Goal: Transaction & Acquisition: Purchase product/service

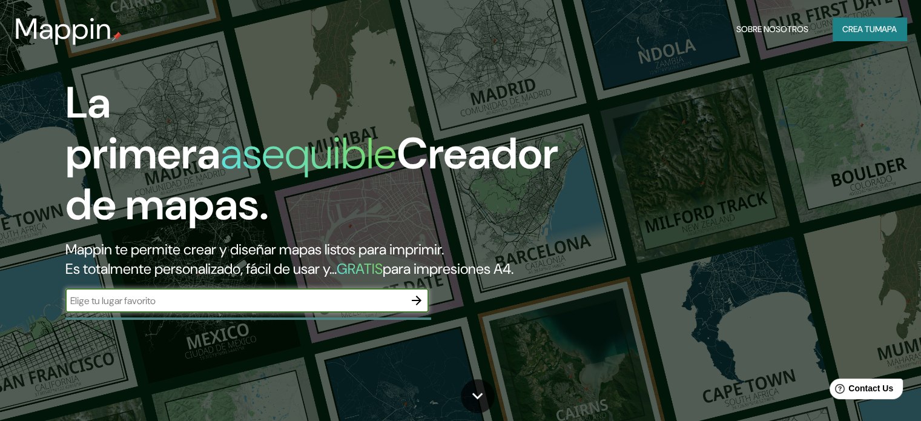
scroll to position [182, 0]
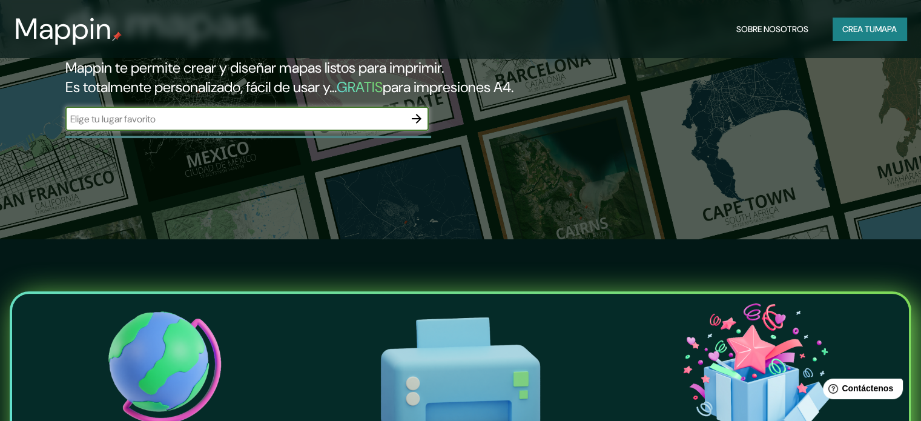
click at [341, 126] on input "text" at bounding box center [234, 119] width 339 height 14
type input "[GEOGRAPHIC_DATA], [GEOGRAPHIC_DATA]"
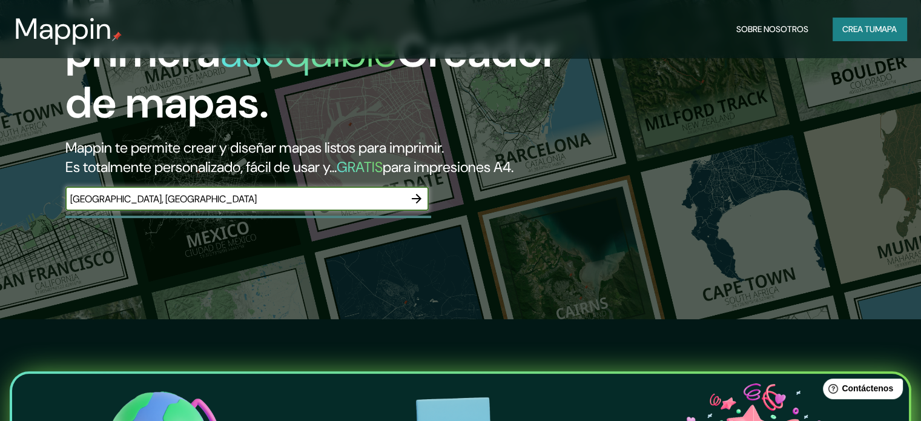
scroll to position [0, 0]
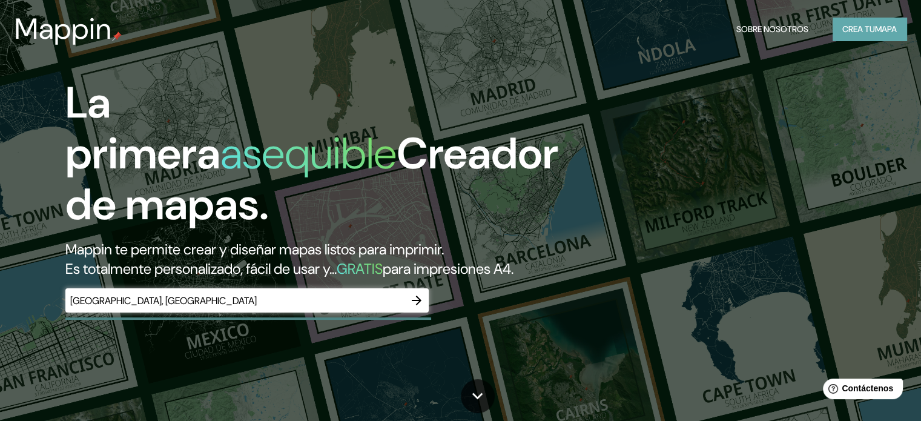
click at [859, 28] on font "Crea tu" at bounding box center [858, 29] width 33 height 11
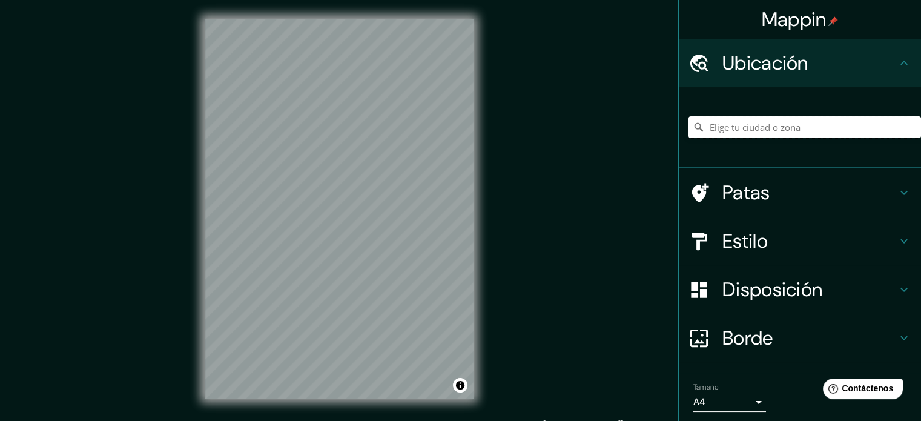
click at [779, 129] on input "Elige tu ciudad o zona" at bounding box center [804, 127] width 233 height 22
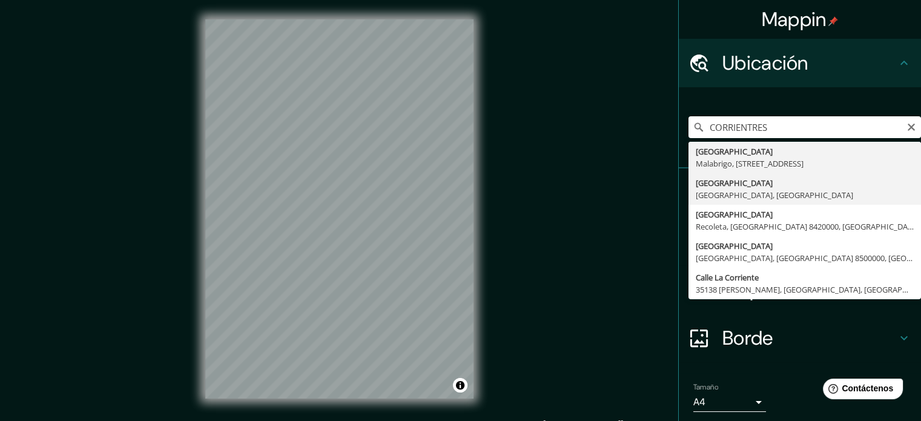
type input "[GEOGRAPHIC_DATA], [GEOGRAPHIC_DATA], [GEOGRAPHIC_DATA]"
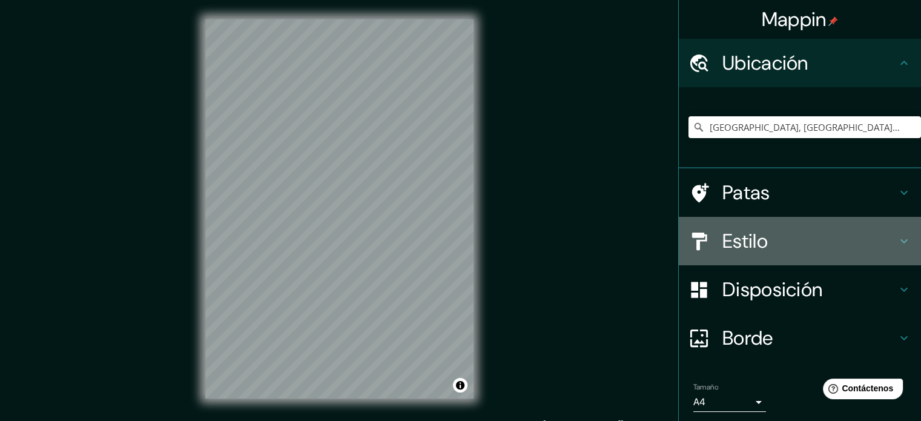
click at [897, 234] on icon at bounding box center [904, 241] width 15 height 15
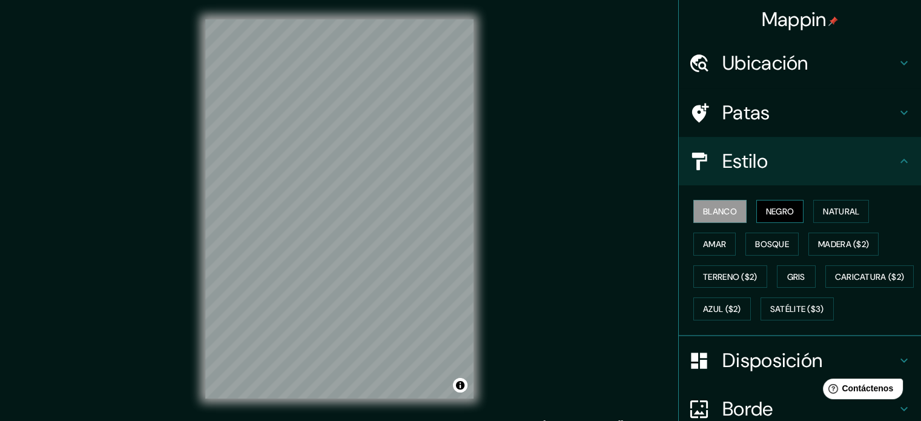
click at [771, 219] on button "Negro" at bounding box center [780, 211] width 48 height 23
click at [725, 272] on font "Terreno ($2)" at bounding box center [730, 276] width 54 height 11
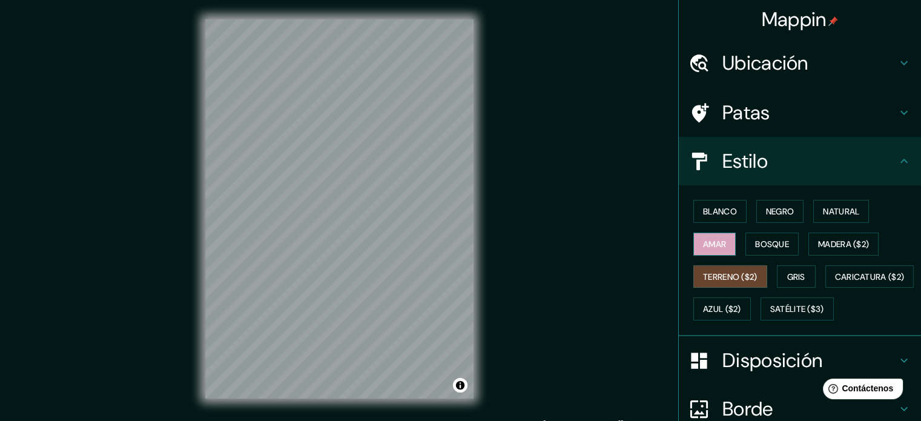
click at [714, 246] on font "Amar" at bounding box center [714, 244] width 23 height 11
click at [776, 245] on font "Bosque" at bounding box center [772, 244] width 34 height 11
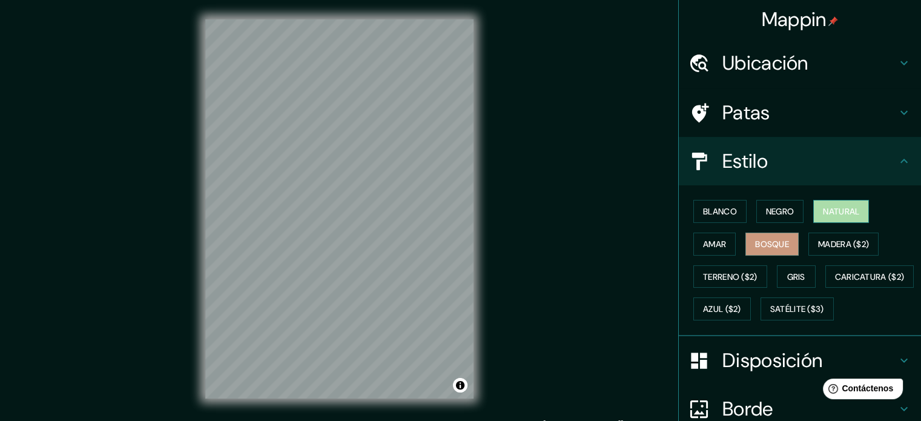
click at [829, 219] on button "Natural" at bounding box center [841, 211] width 56 height 23
click at [830, 245] on font "Madera ($2)" at bounding box center [843, 244] width 51 height 11
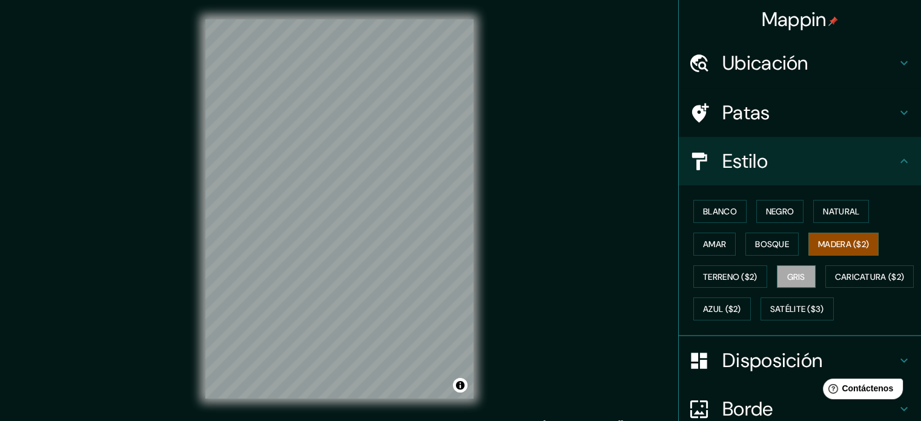
click at [794, 282] on font "Gris" at bounding box center [796, 277] width 18 height 16
click at [744, 283] on font "Terreno ($2)" at bounding box center [730, 277] width 54 height 16
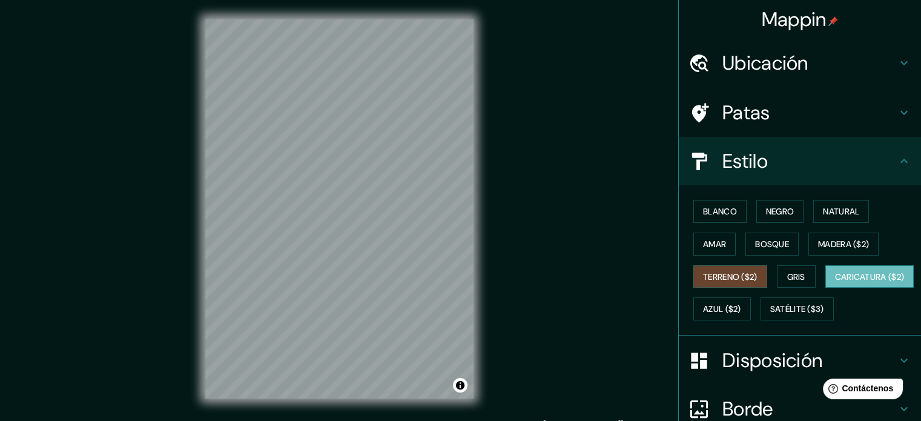
click at [835, 282] on font "Caricatura ($2)" at bounding box center [870, 276] width 70 height 11
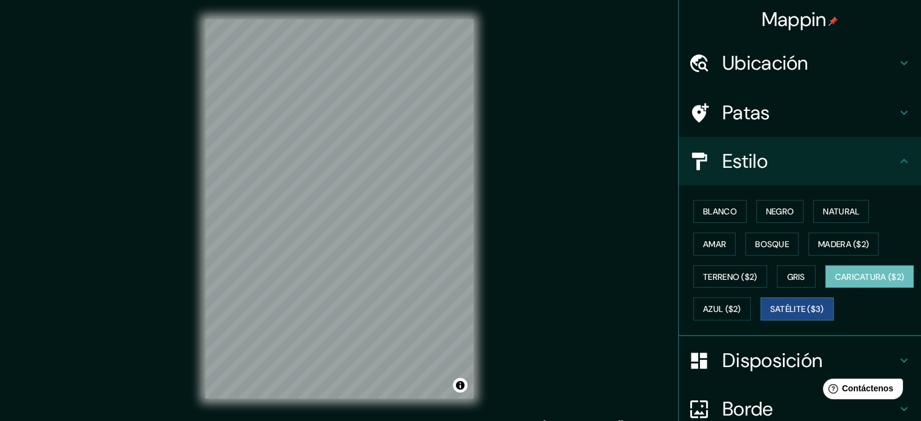
click at [770, 315] on font "Satélite ($3)" at bounding box center [797, 309] width 54 height 11
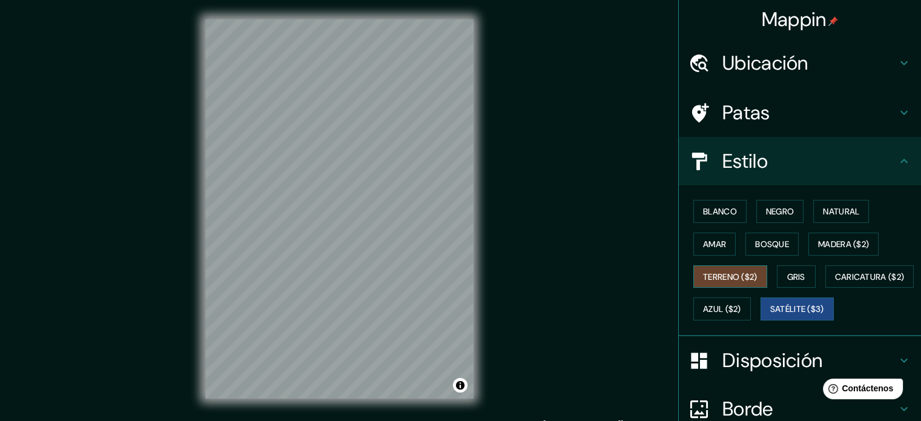
click at [749, 274] on font "Terreno ($2)" at bounding box center [730, 276] width 54 height 11
click at [787, 280] on font "Gris" at bounding box center [796, 276] width 18 height 11
click at [770, 315] on font "Satélite ($3)" at bounding box center [797, 309] width 54 height 11
click at [787, 271] on font "Gris" at bounding box center [796, 276] width 18 height 11
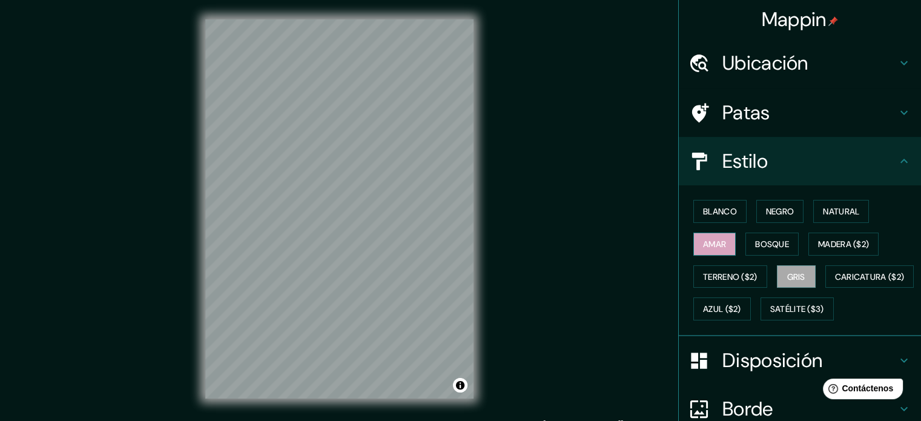
click at [719, 251] on button "Amar" at bounding box center [714, 244] width 42 height 23
click at [755, 244] on font "Bosque" at bounding box center [772, 244] width 34 height 11
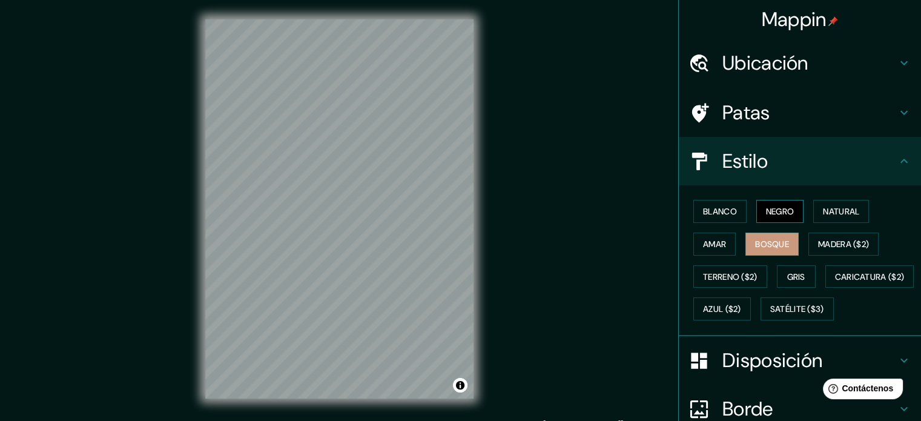
click at [766, 215] on font "Negro" at bounding box center [780, 211] width 28 height 11
click at [730, 211] on button "Blanco" at bounding box center [719, 211] width 53 height 23
click at [766, 211] on font "Negro" at bounding box center [780, 211] width 28 height 11
click at [843, 213] on font "Natural" at bounding box center [841, 211] width 36 height 11
click at [847, 230] on div "Blanco Negro Natural Amar Bosque Madera ($2) Terreno ($2) Gris Caricatura ($2) …" at bounding box center [804, 260] width 233 height 130
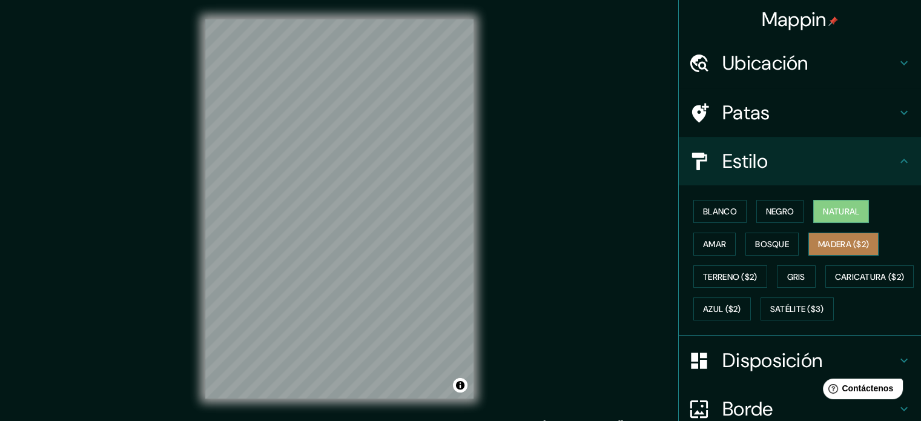
click at [850, 234] on button "Madera ($2)" at bounding box center [843, 244] width 70 height 23
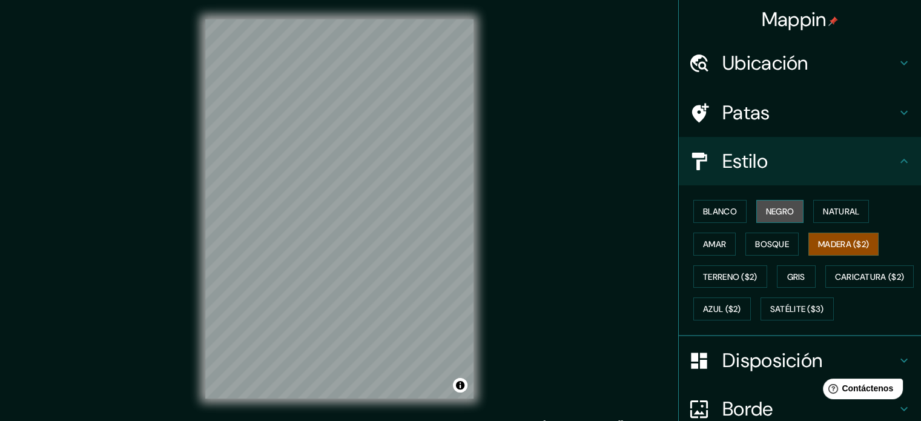
click at [773, 211] on font "Negro" at bounding box center [780, 211] width 28 height 11
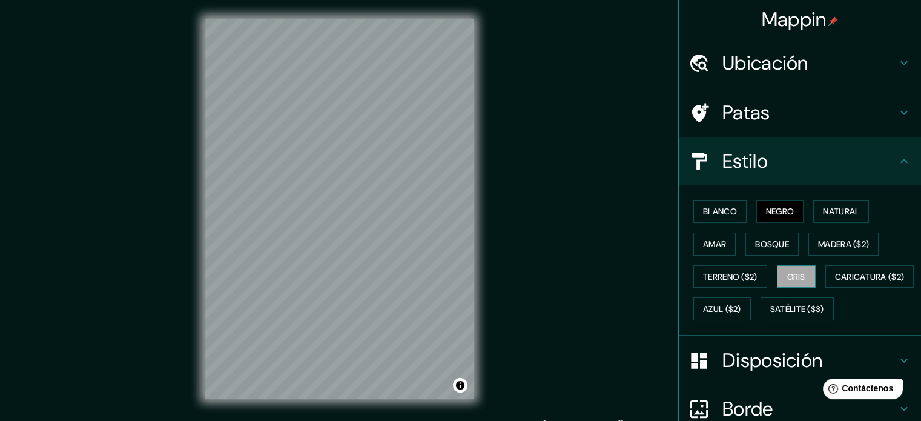
click at [794, 275] on font "Gris" at bounding box center [796, 276] width 18 height 11
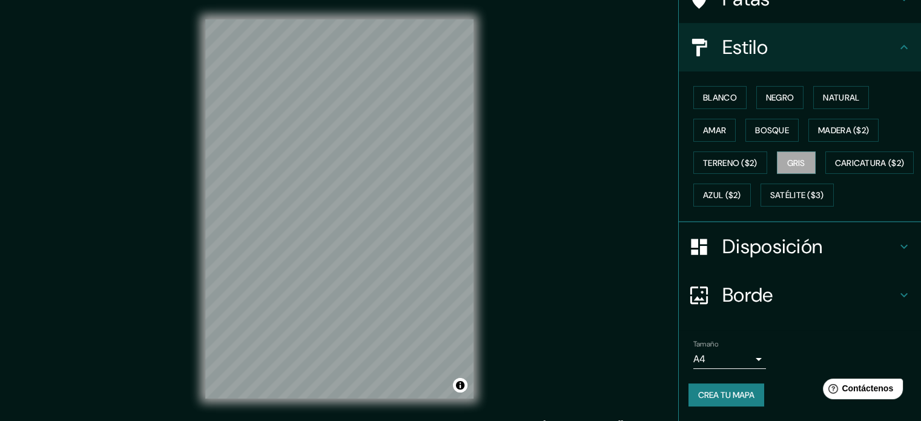
scroll to position [143, 0]
click at [747, 363] on body "Mappin Ubicación Corrientes, Provincia de Corrientes, Argentina Patas Estilo Bl…" at bounding box center [460, 210] width 921 height 421
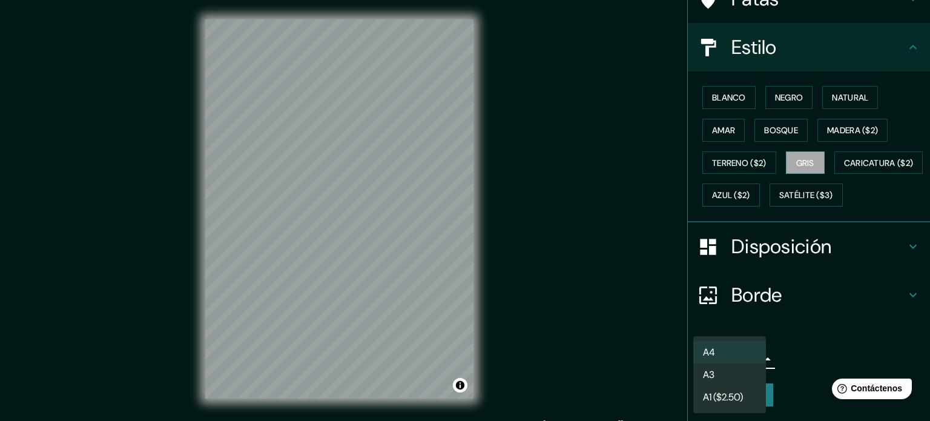
click at [799, 343] on div at bounding box center [465, 210] width 930 height 421
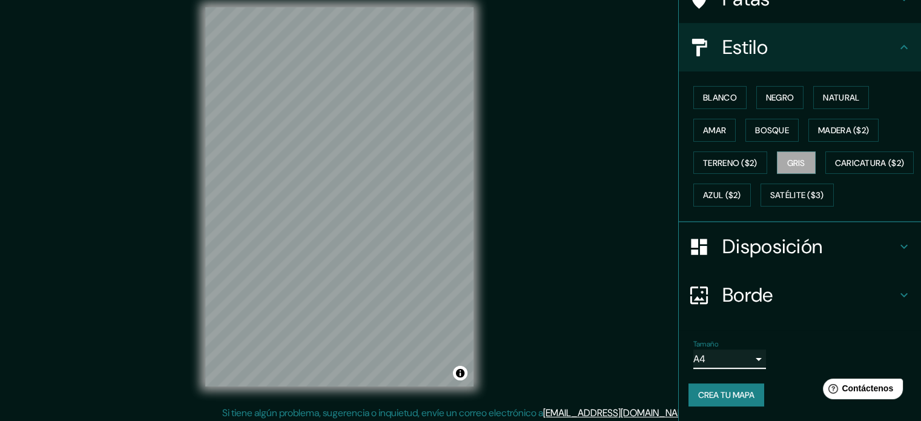
scroll to position [16, 0]
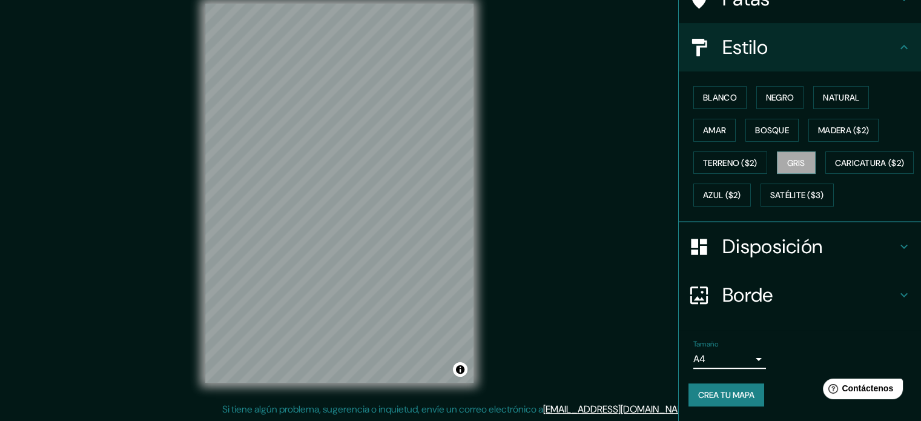
click at [747, 356] on body "Mappin Ubicación Corrientes, Provincia de Corrientes, Argentina Patas Estilo Bl…" at bounding box center [460, 194] width 921 height 421
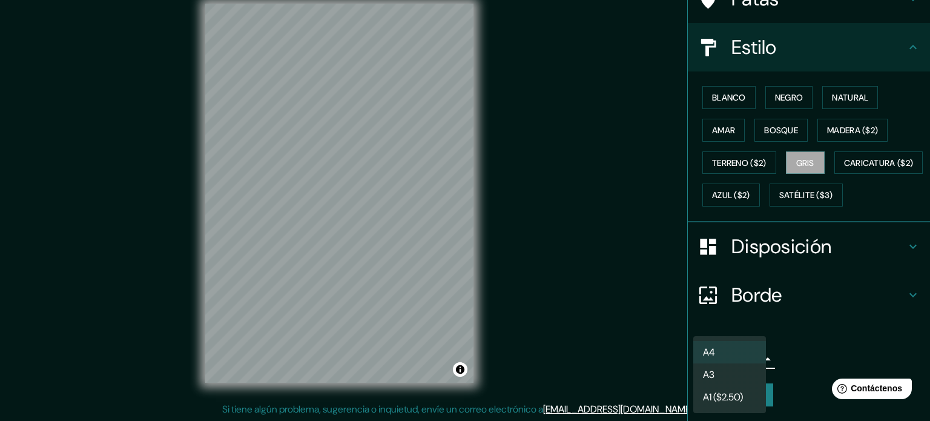
click at [812, 343] on div at bounding box center [465, 210] width 930 height 421
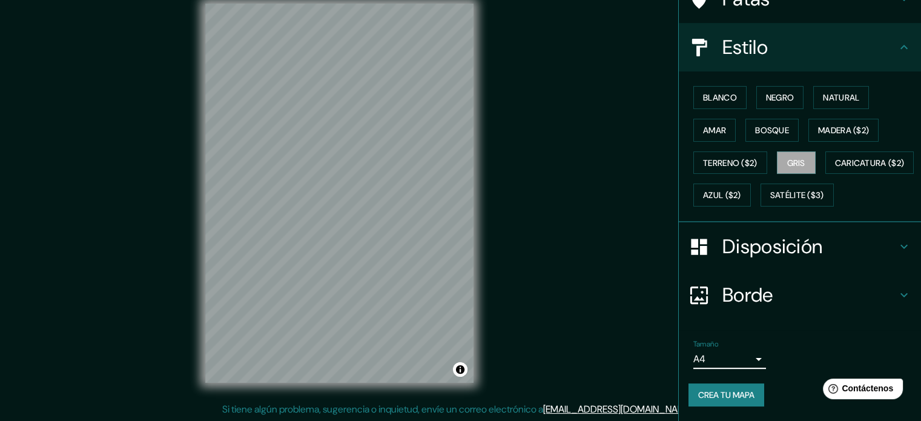
click at [898, 290] on icon at bounding box center [904, 295] width 15 height 15
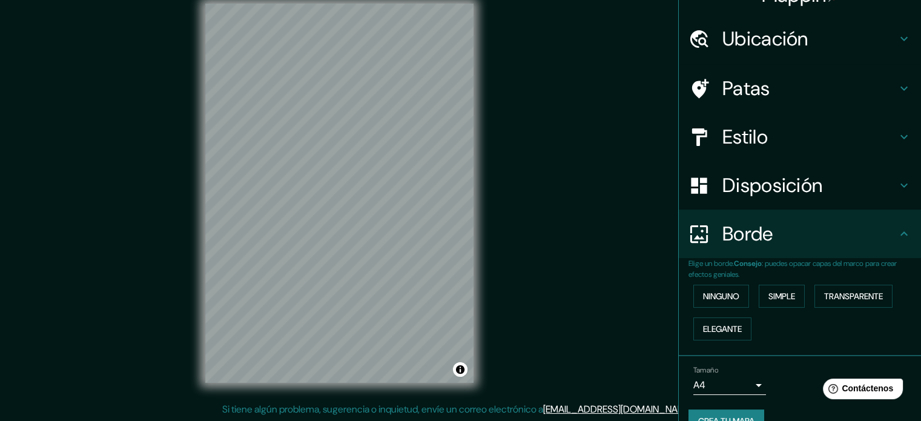
scroll to position [48, 0]
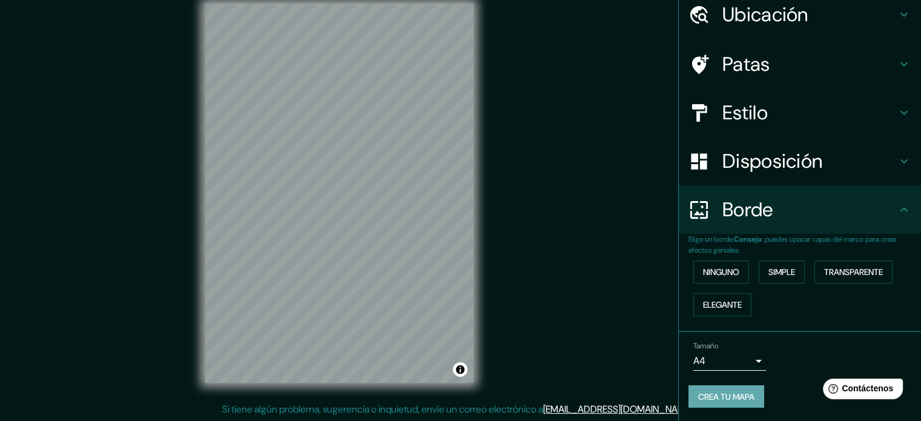
click at [727, 391] on font "Crea tu mapa" at bounding box center [726, 396] width 56 height 11
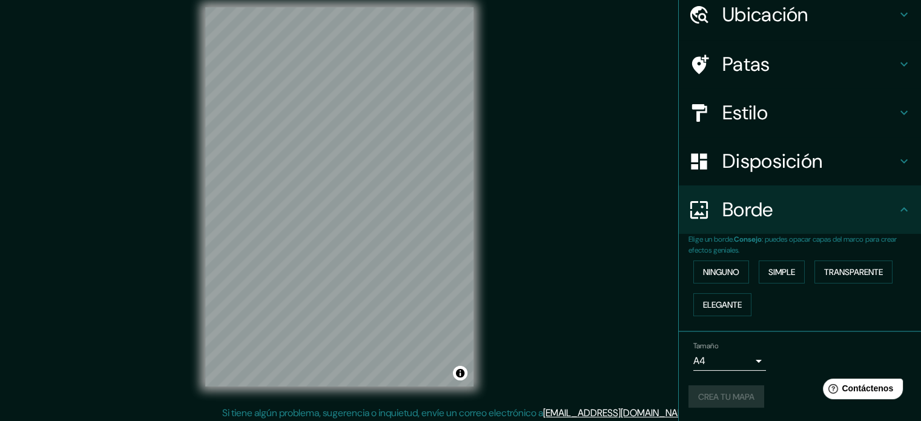
scroll to position [16, 0]
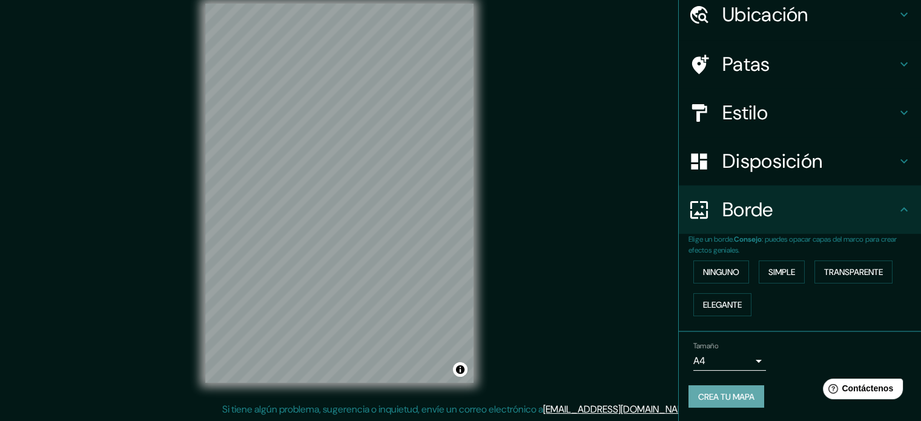
click at [730, 395] on font "Crea tu mapa" at bounding box center [726, 396] width 56 height 11
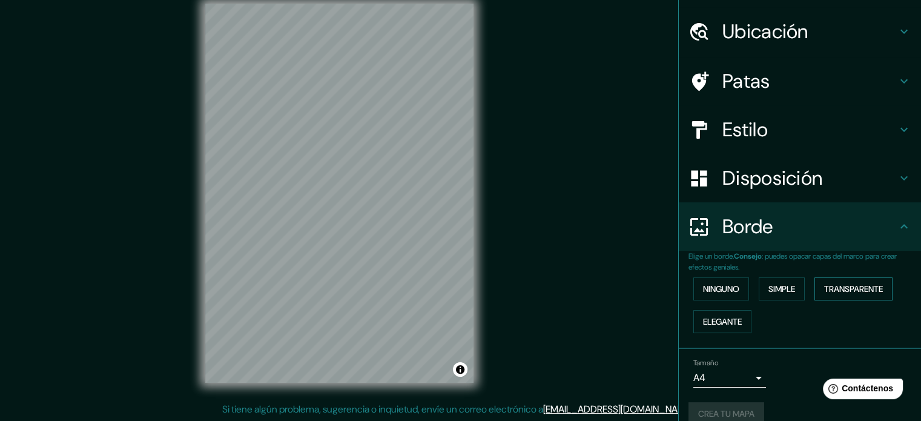
scroll to position [48, 0]
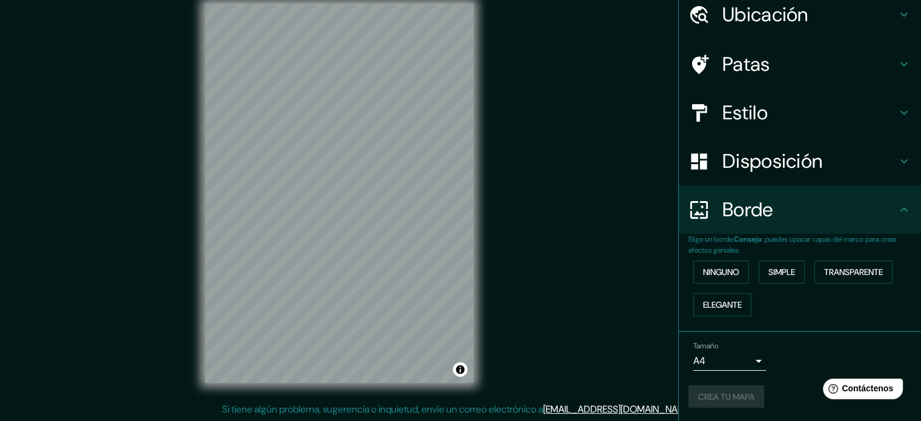
click at [759, 397] on div "Crea tu mapa" at bounding box center [799, 396] width 223 height 23
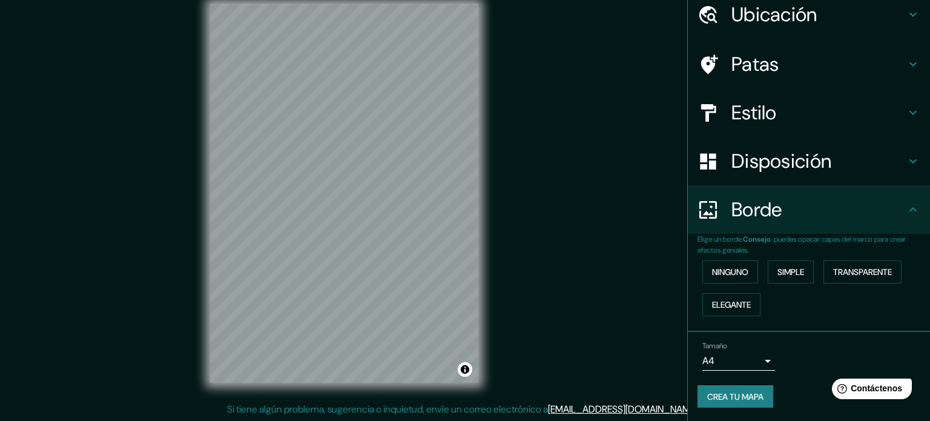
click at [736, 363] on body "Mappin Ubicación Corrientes, Provincia de Corrientes, Argentina Patas Estilo Di…" at bounding box center [465, 194] width 930 height 421
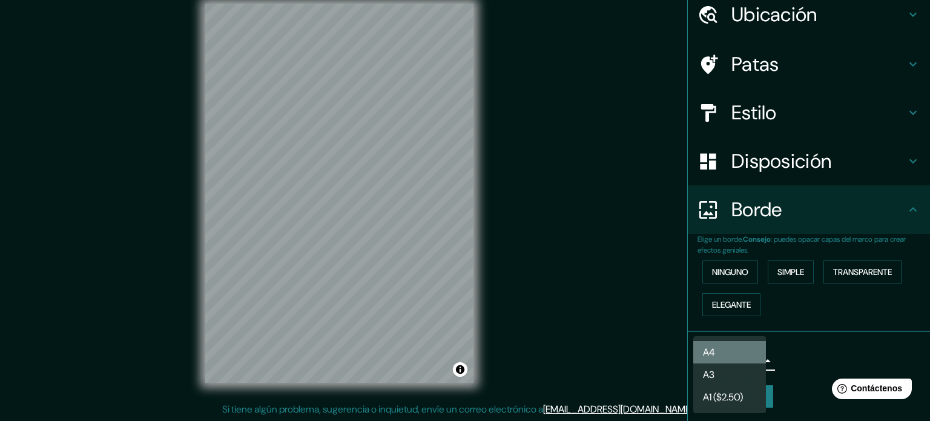
click at [731, 351] on li "A4" at bounding box center [729, 352] width 73 height 22
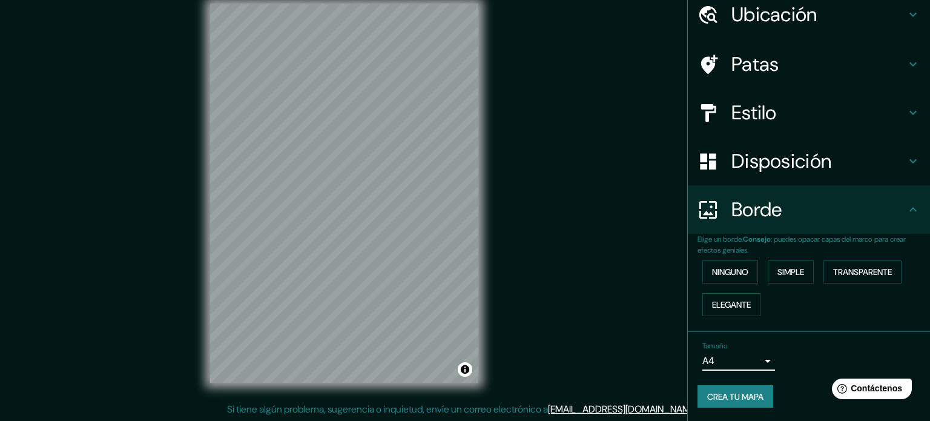
click at [747, 361] on body "Mappin Ubicación Corrientes, Provincia de Corrientes, Argentina Patas Estilo Di…" at bounding box center [465, 194] width 930 height 421
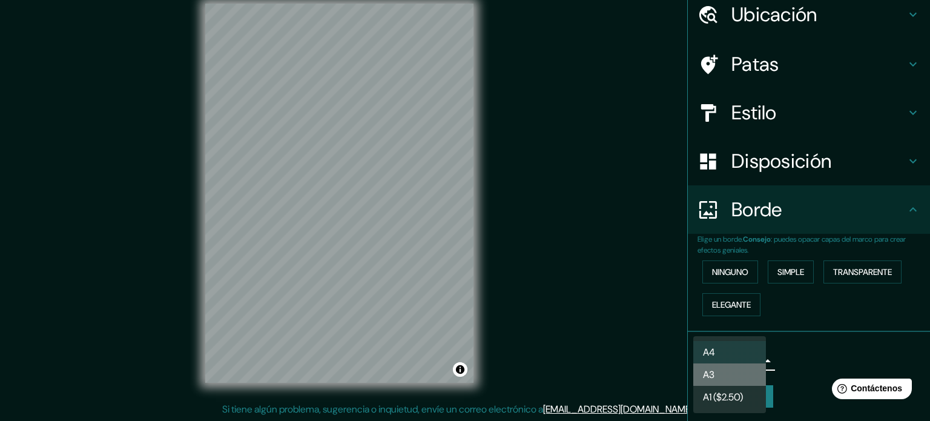
click at [712, 376] on font "A3" at bounding box center [709, 374] width 12 height 13
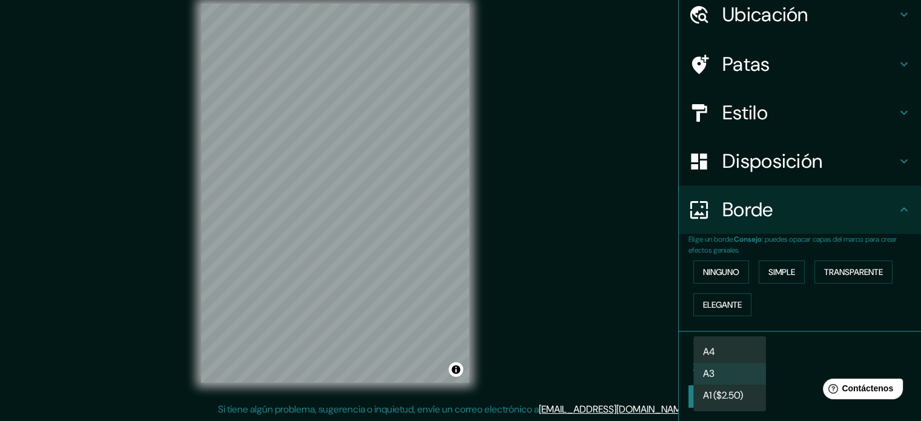
click at [745, 353] on body "Mappin Ubicación Corrientes, Provincia de Corrientes, Argentina Patas Estilo Di…" at bounding box center [460, 194] width 921 height 421
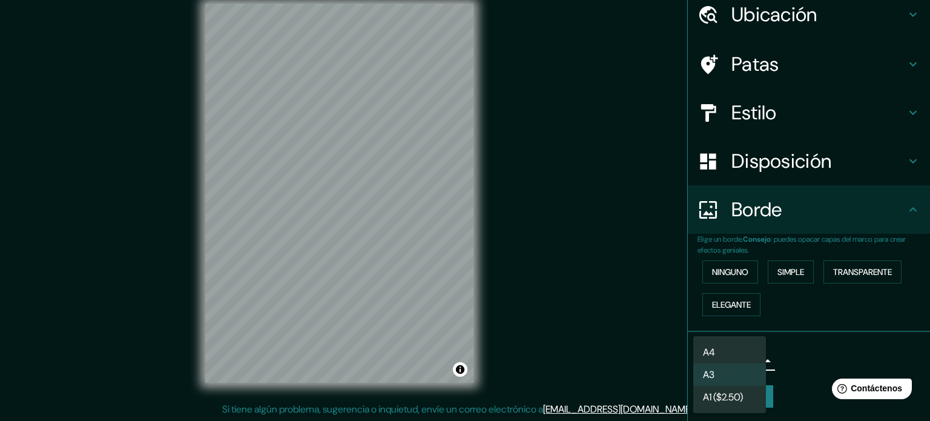
click at [722, 358] on li "A4" at bounding box center [729, 352] width 73 height 22
type input "single"
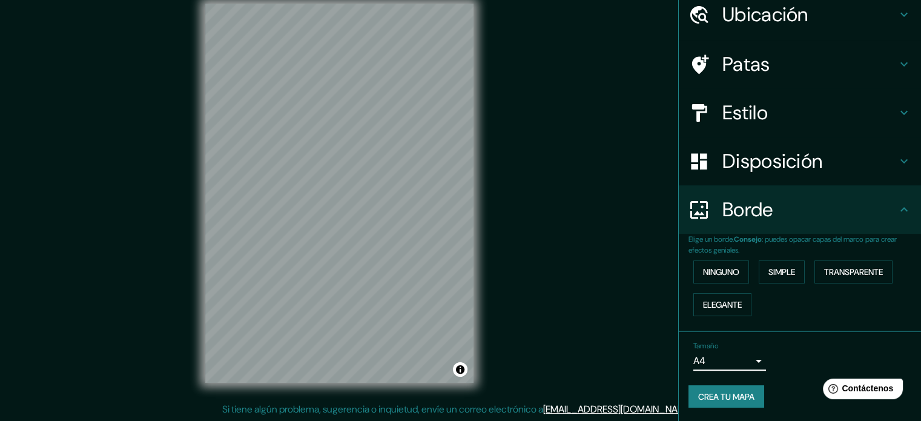
click at [698, 401] on font "Crea tu mapa" at bounding box center [726, 397] width 56 height 16
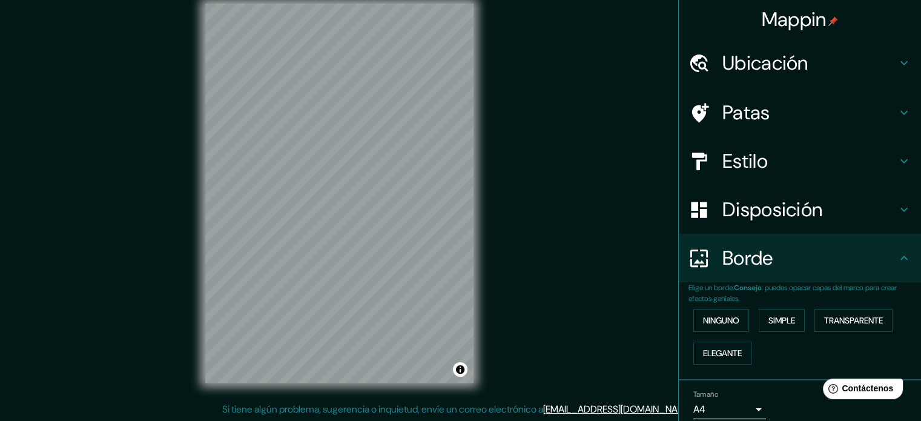
click at [603, 60] on div "Mappin Ubicación Corrientes, Provincia de Corrientes, Argentina Patas Estilo Di…" at bounding box center [460, 202] width 921 height 437
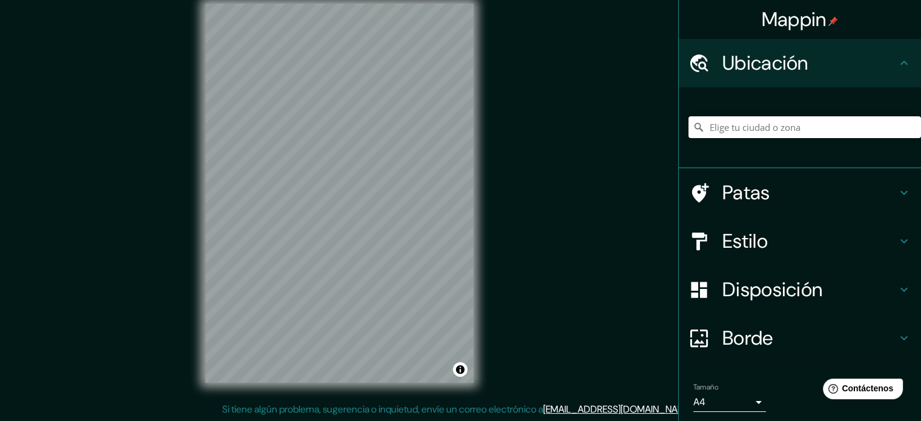
click at [763, 128] on input "Elige tu ciudad o zona" at bounding box center [804, 127] width 233 height 22
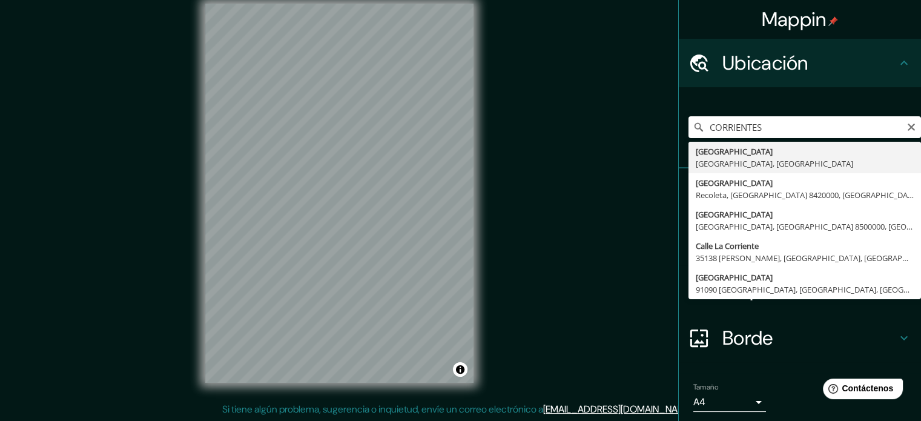
type input "[GEOGRAPHIC_DATA], [GEOGRAPHIC_DATA], [GEOGRAPHIC_DATA]"
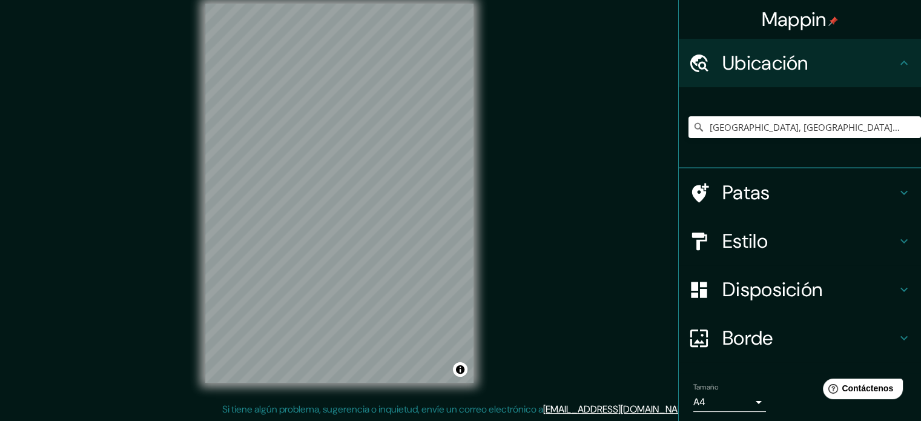
click at [509, 177] on div "Mappin Ubicación Corrientes, Provincia de Corrientes, Argentina Patas Estilo Di…" at bounding box center [460, 202] width 921 height 437
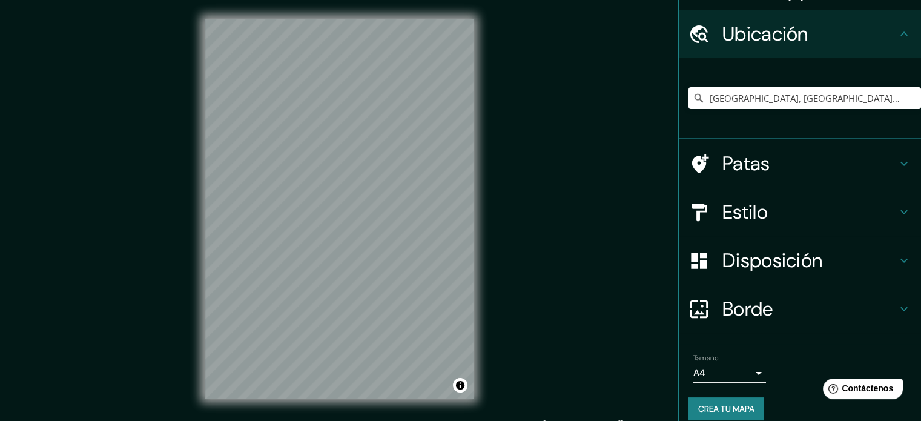
scroll to position [42, 0]
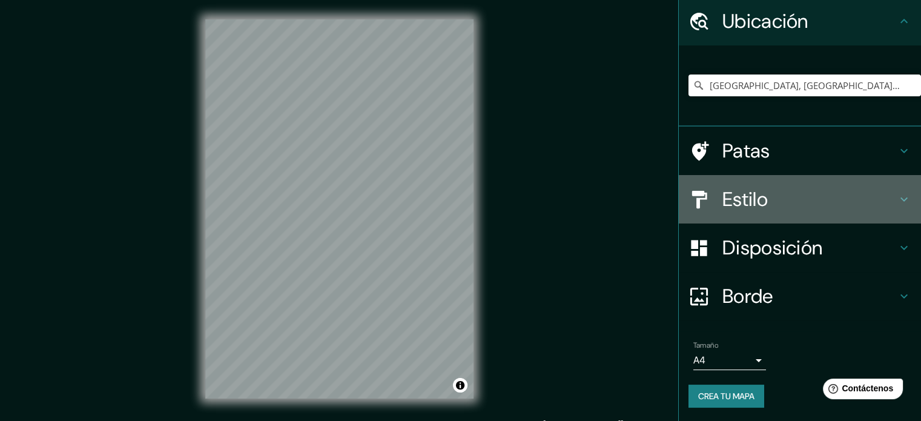
click at [870, 197] on h4 "Estilo" at bounding box center [809, 199] width 174 height 24
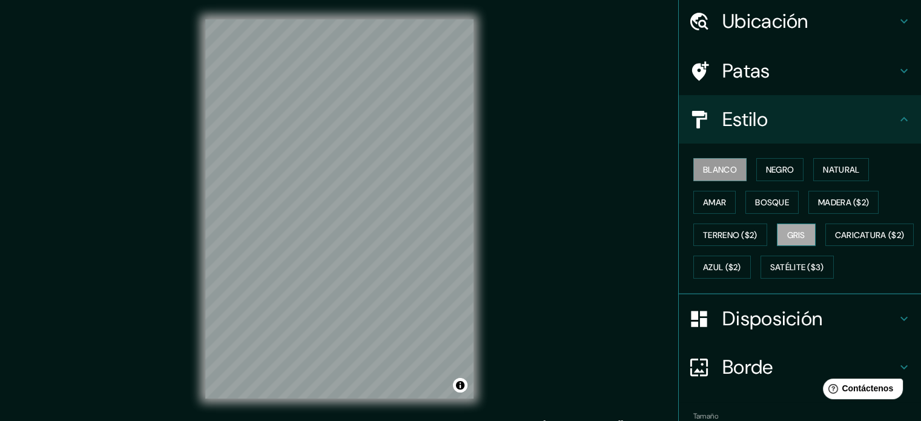
click at [799, 238] on font "Gris" at bounding box center [796, 235] width 18 height 16
drag, startPoint x: 567, startPoint y: 154, endPoint x: 603, endPoint y: 154, distance: 35.7
click at [567, 154] on div "Mappin Ubicación Corrientes, Provincia de Corrientes, Argentina Patas Estilo Bl…" at bounding box center [460, 218] width 921 height 437
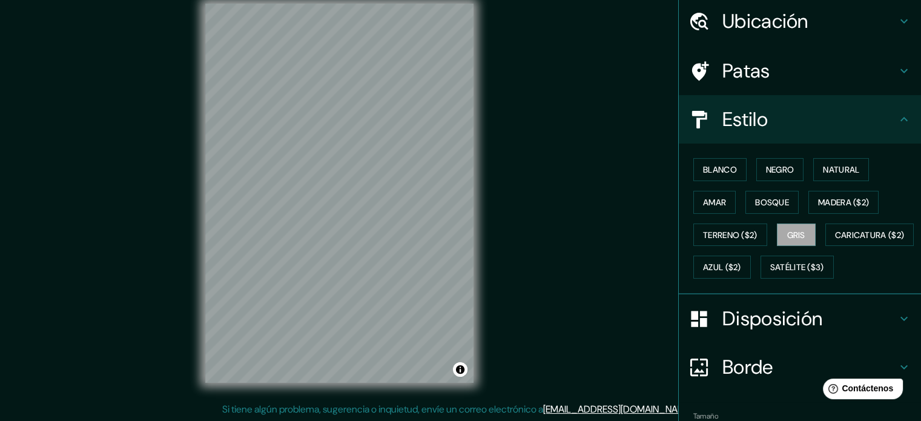
scroll to position [143, 0]
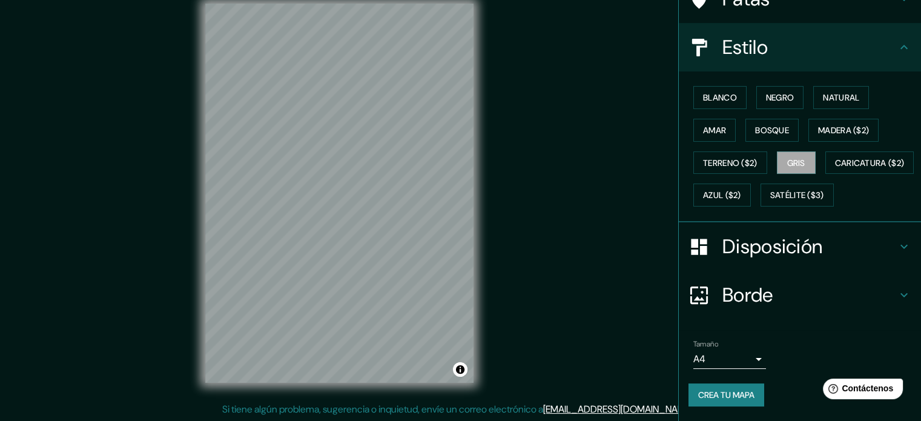
click at [897, 250] on icon at bounding box center [904, 246] width 15 height 15
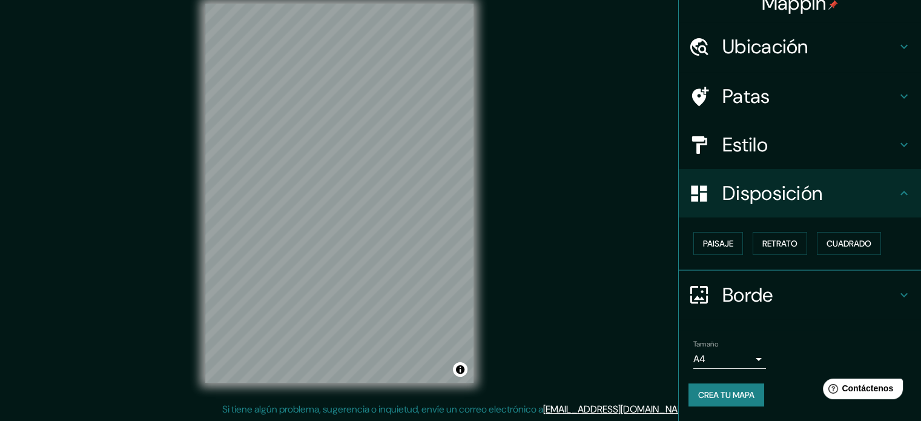
scroll to position [15, 0]
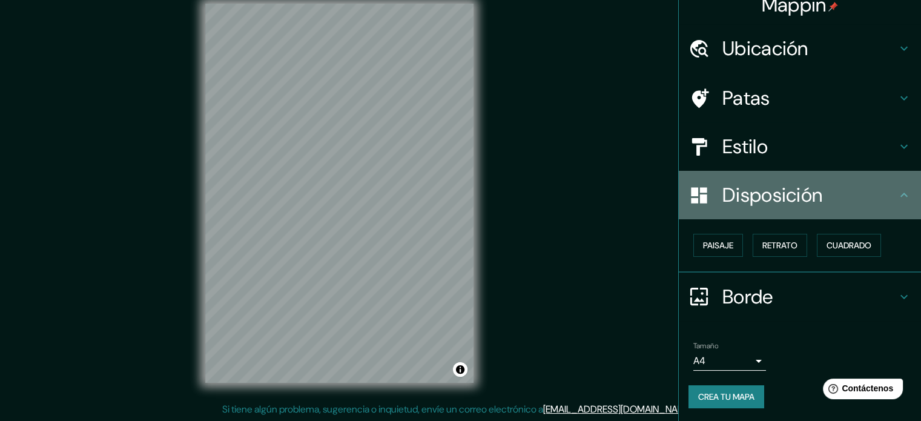
click at [897, 199] on icon at bounding box center [904, 195] width 15 height 15
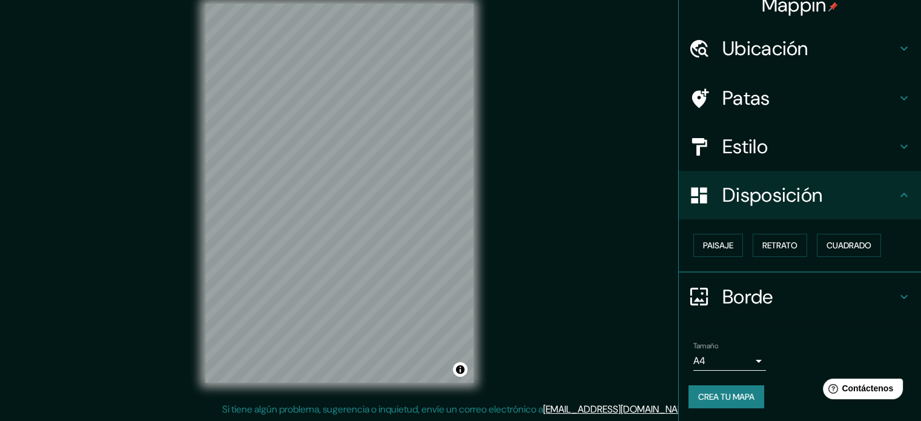
click at [760, 363] on div "Tamaño A4 single" at bounding box center [799, 356] width 223 height 39
click at [751, 363] on body "Mappin Ubicación Corrientes, Provincia de Corrientes, Argentina Patas Estilo Di…" at bounding box center [460, 194] width 921 height 421
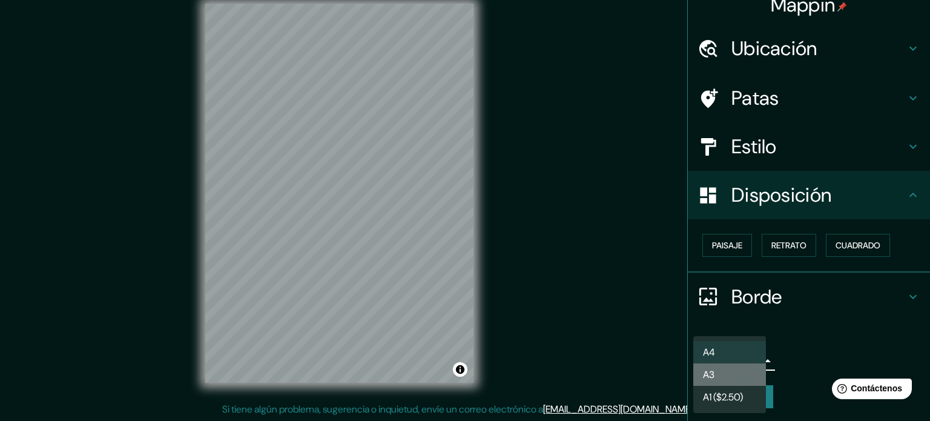
click at [717, 378] on li "A3" at bounding box center [729, 374] width 73 height 22
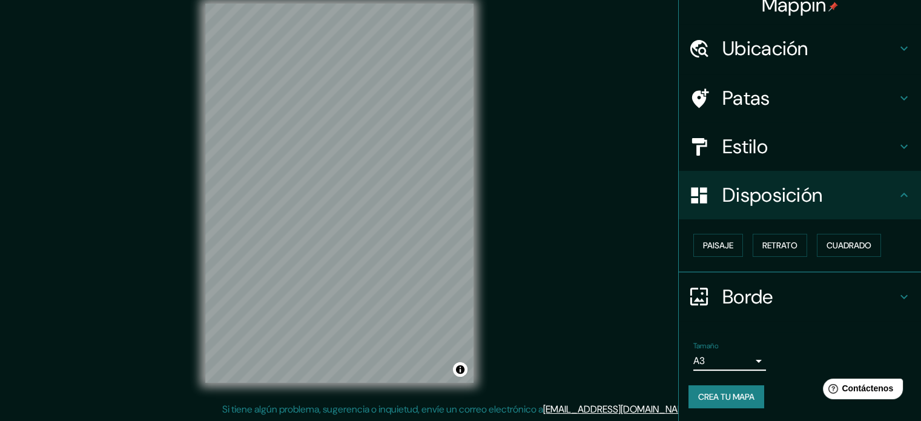
click at [726, 396] on font "Crea tu mapa" at bounding box center [726, 396] width 56 height 11
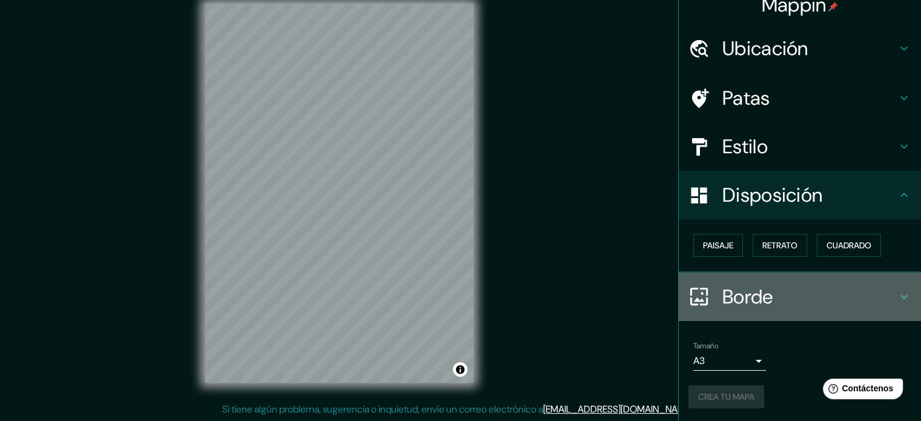
click at [897, 290] on icon at bounding box center [904, 296] width 15 height 15
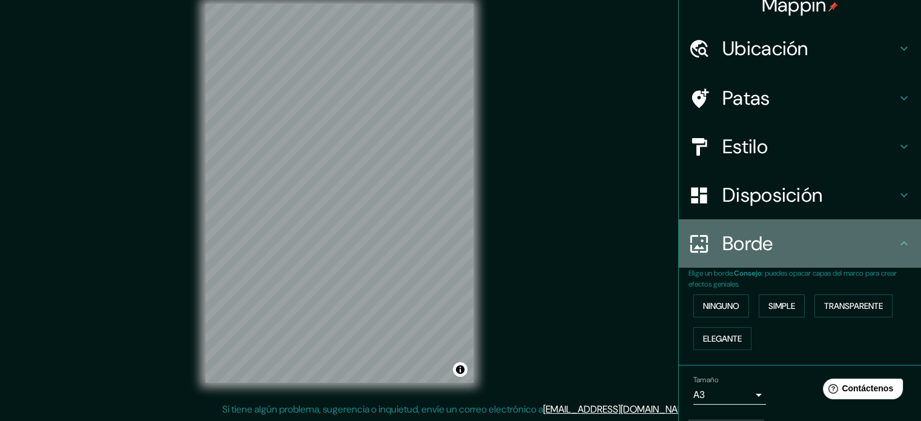
click at [894, 251] on div "Borde" at bounding box center [800, 243] width 242 height 48
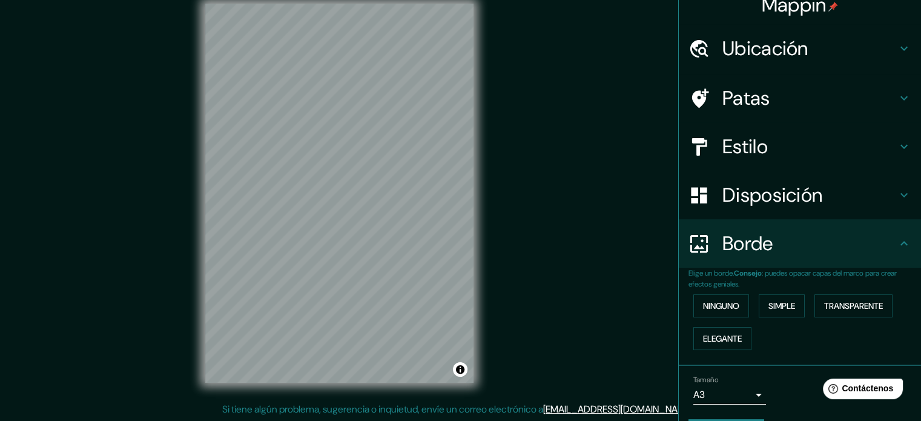
click at [897, 245] on icon at bounding box center [904, 243] width 15 height 15
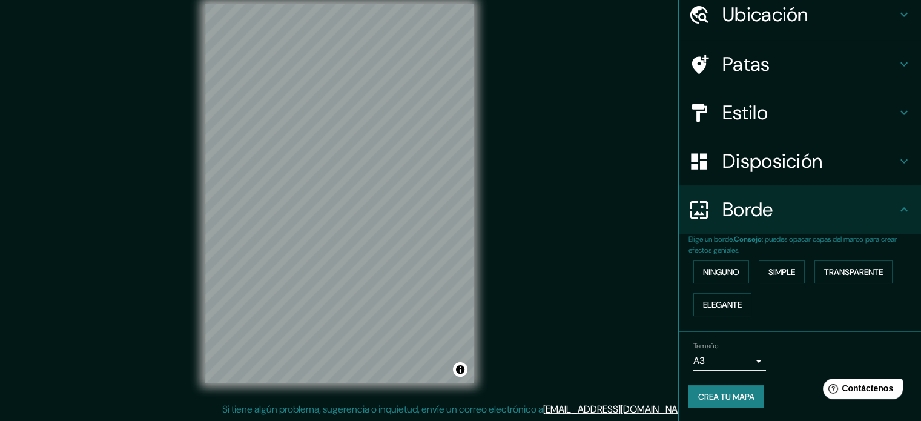
click at [746, 391] on font "Crea tu mapa" at bounding box center [726, 396] width 56 height 11
click at [746, 391] on div "Crea tu mapa" at bounding box center [799, 396] width 223 height 23
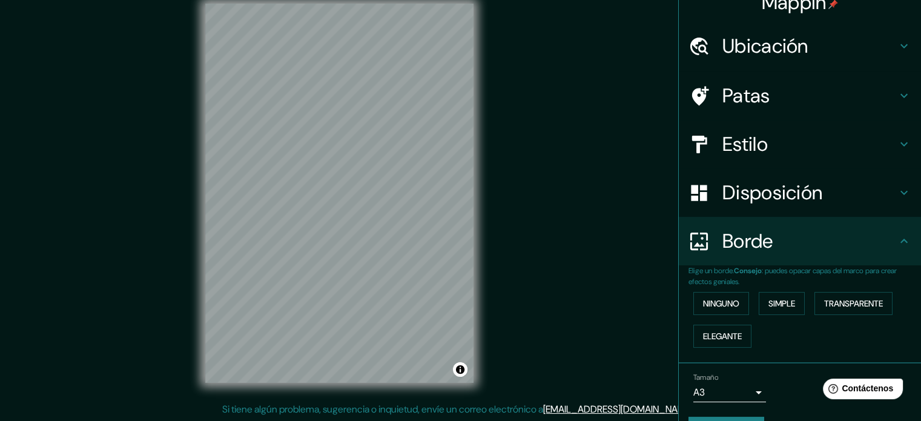
scroll to position [0, 0]
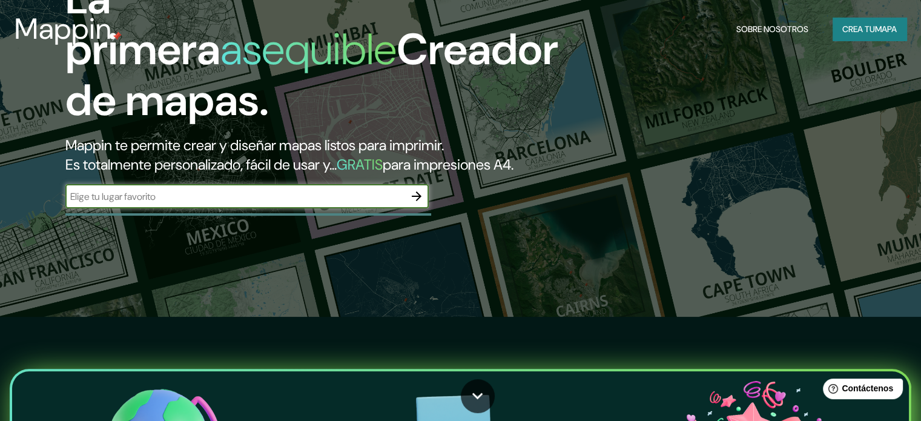
scroll to position [242, 0]
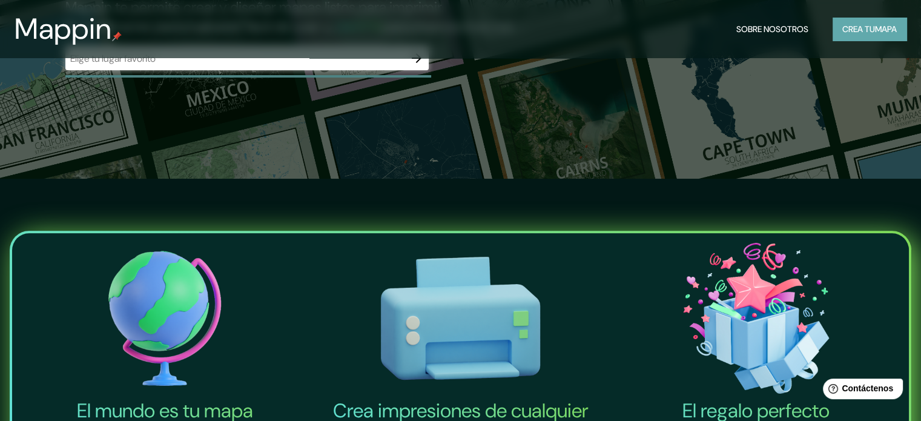
click at [870, 24] on font "Crea tu" at bounding box center [858, 29] width 33 height 11
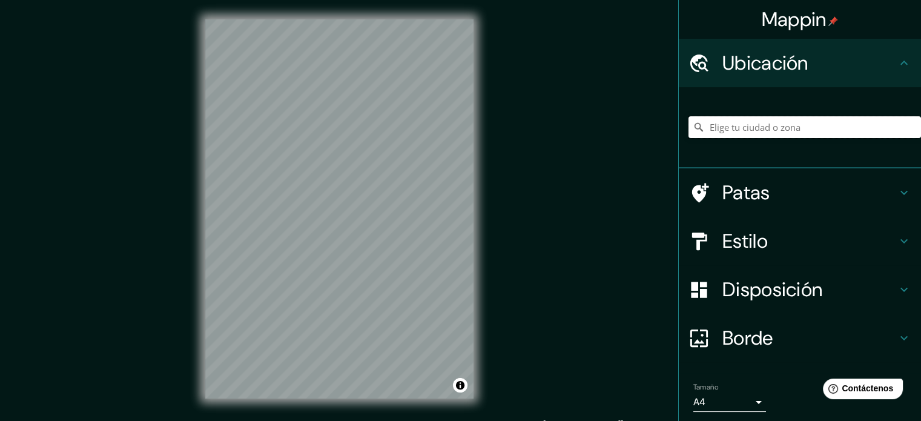
click at [767, 122] on input "Elige tu ciudad o zona" at bounding box center [804, 127] width 233 height 22
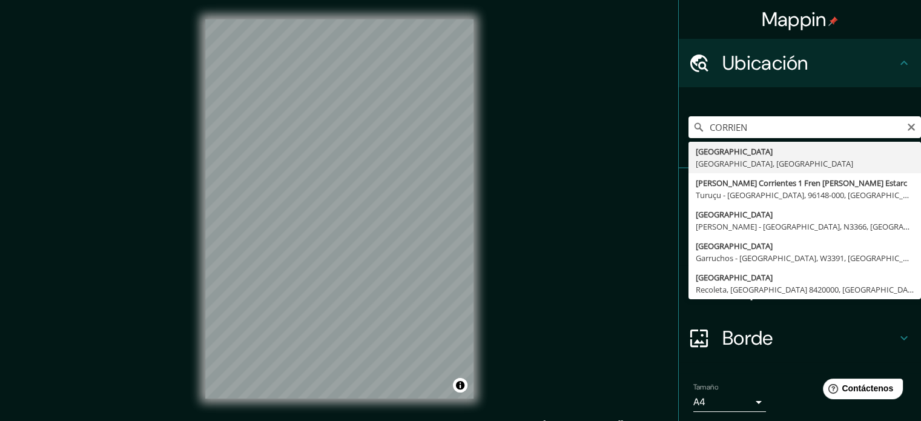
type input "[GEOGRAPHIC_DATA], [GEOGRAPHIC_DATA], [GEOGRAPHIC_DATA]"
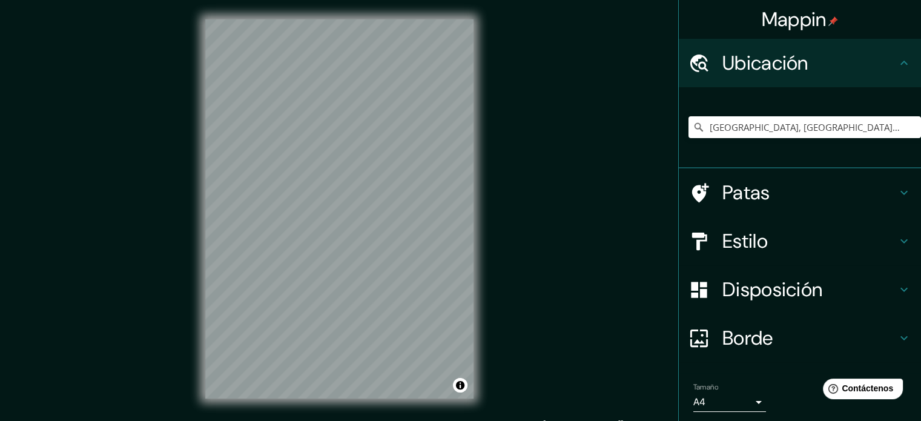
click at [192, 262] on div "© Mapbox © OpenStreetMap Improve this map" at bounding box center [339, 209] width 307 height 418
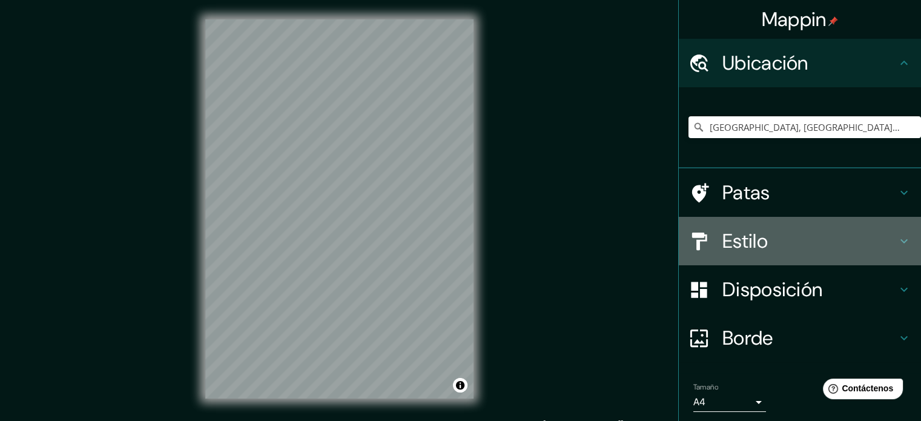
click at [784, 229] on h4 "Estilo" at bounding box center [809, 241] width 174 height 24
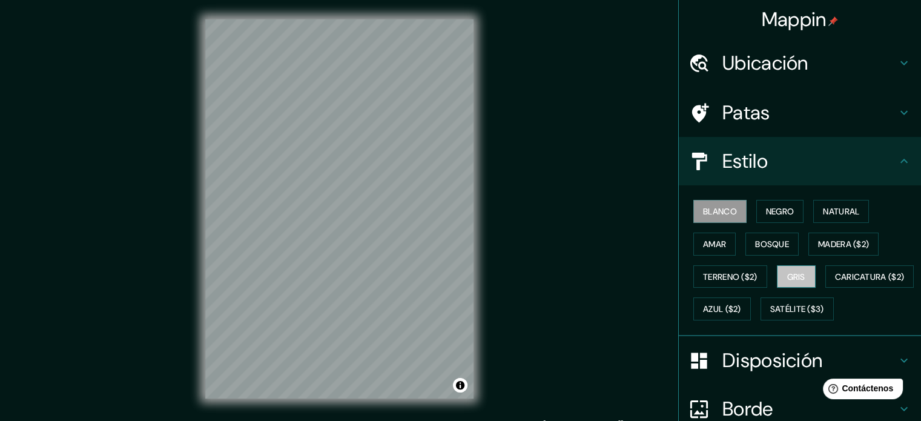
click at [800, 279] on button "Gris" at bounding box center [796, 276] width 39 height 23
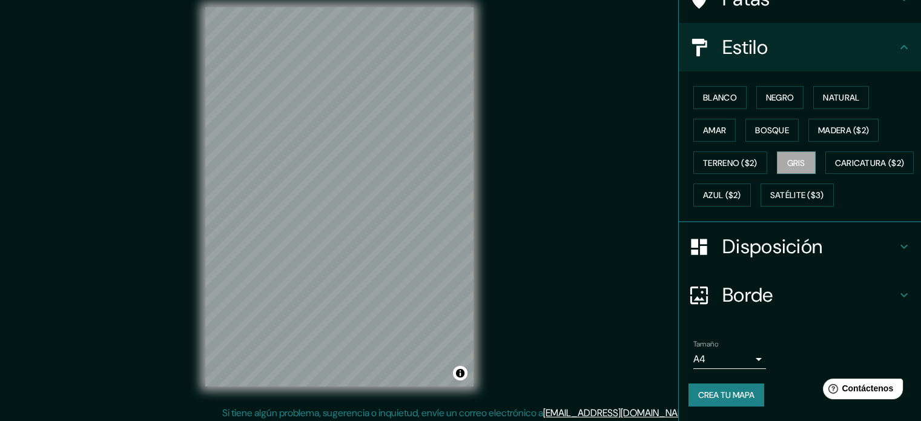
scroll to position [16, 0]
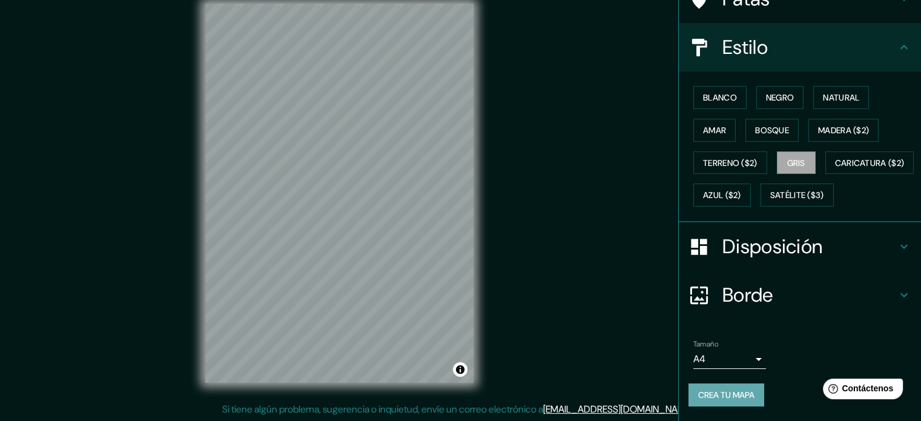
click at [718, 398] on font "Crea tu mapa" at bounding box center [726, 394] width 56 height 11
